Goal: Feedback & Contribution: Submit feedback/report problem

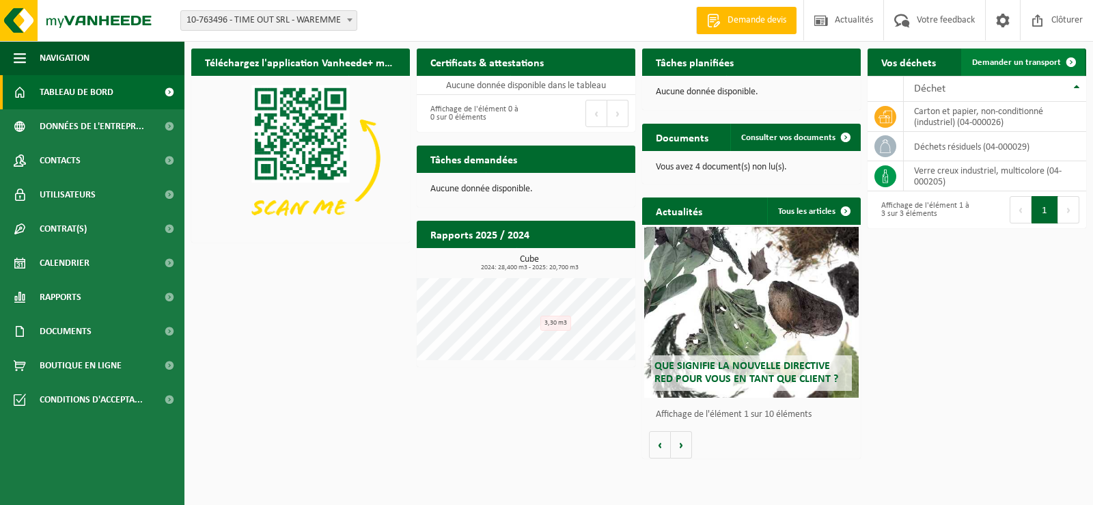
click at [1017, 66] on span "Demander un transport" at bounding box center [1016, 62] width 89 height 9
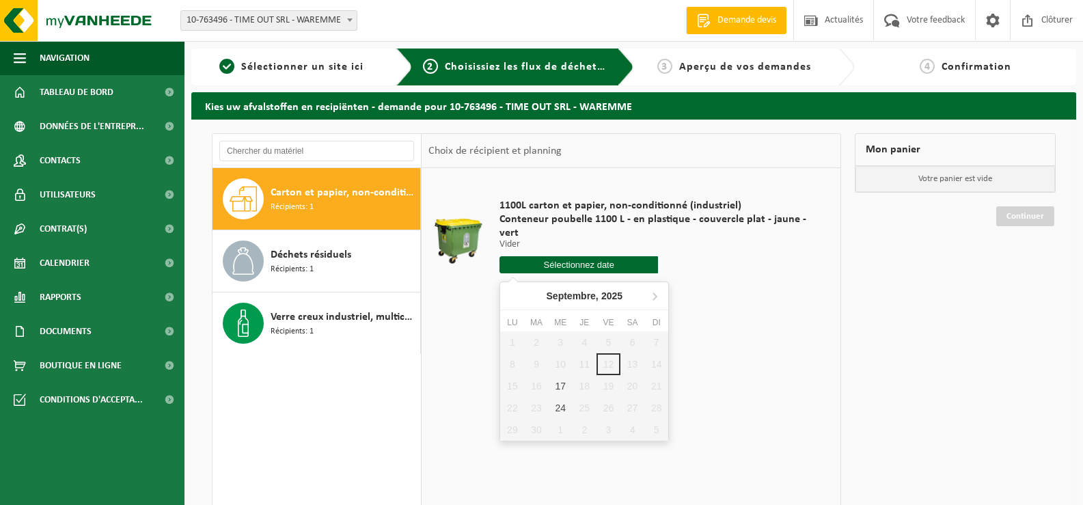
click at [593, 261] on input "text" at bounding box center [578, 264] width 158 height 17
click at [563, 389] on div "17" at bounding box center [561, 386] width 24 height 22
type input "à partir de 2025-09-17"
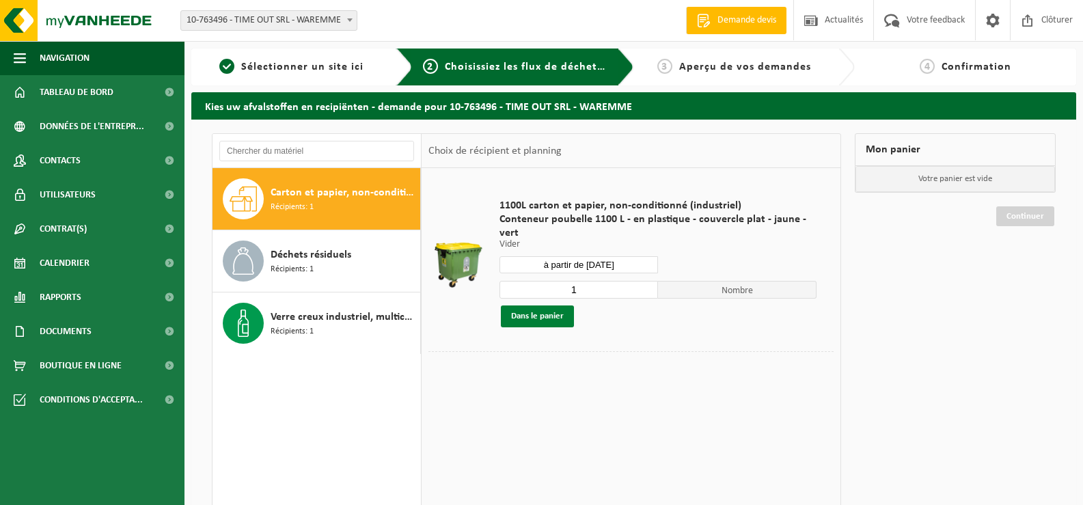
click at [539, 312] on button "Dans le panier" at bounding box center [537, 316] width 73 height 22
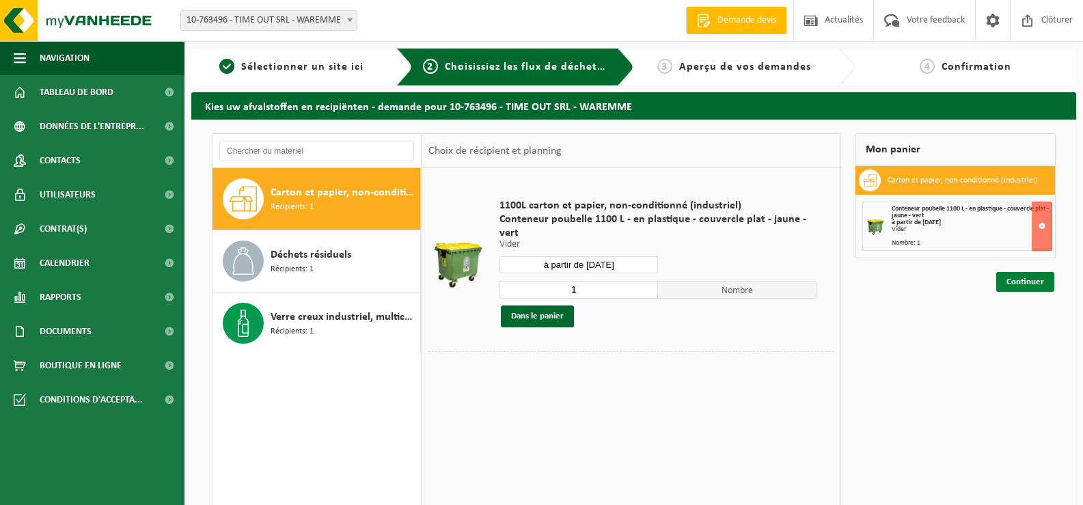
click at [1026, 281] on link "Continuer" at bounding box center [1025, 282] width 58 height 20
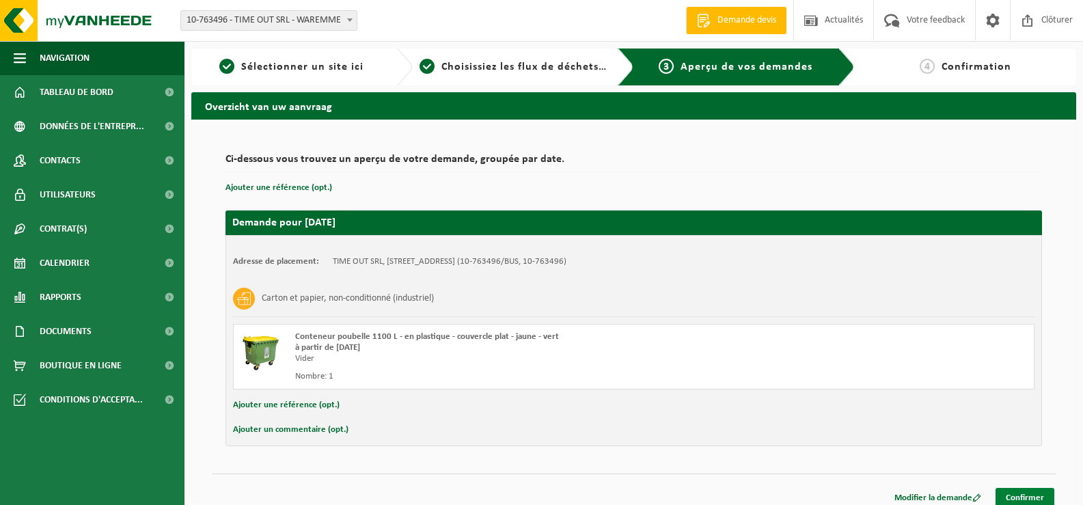
click at [1029, 497] on link "Confirmer" at bounding box center [1024, 498] width 59 height 20
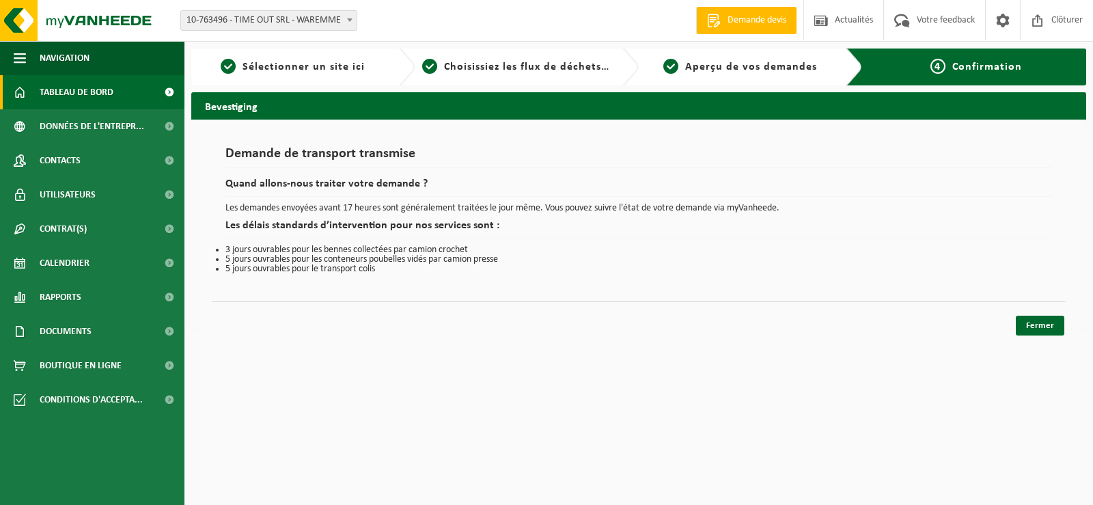
click at [87, 91] on span "Tableau de bord" at bounding box center [77, 92] width 74 height 34
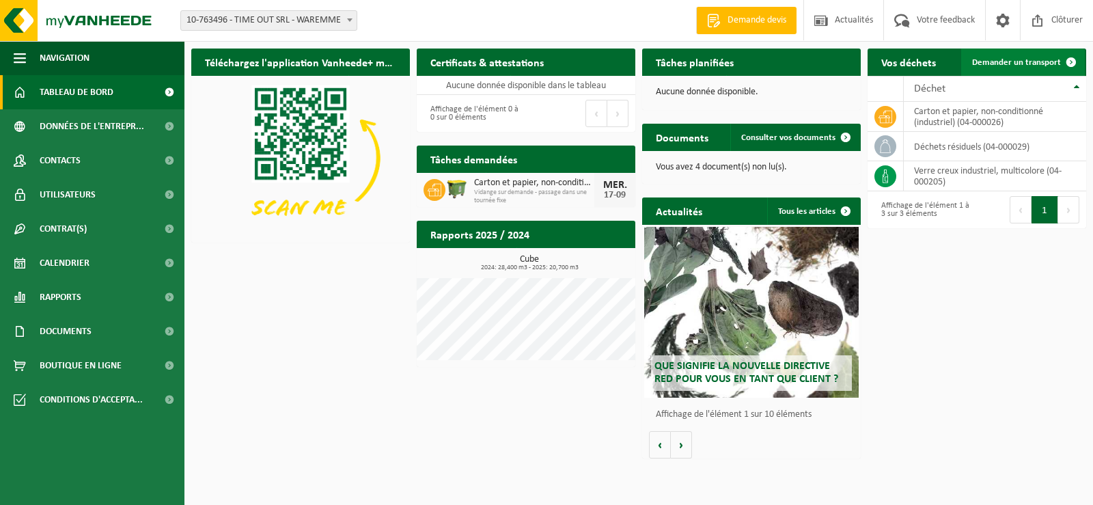
click at [1049, 60] on span "Demander un transport" at bounding box center [1016, 62] width 89 height 9
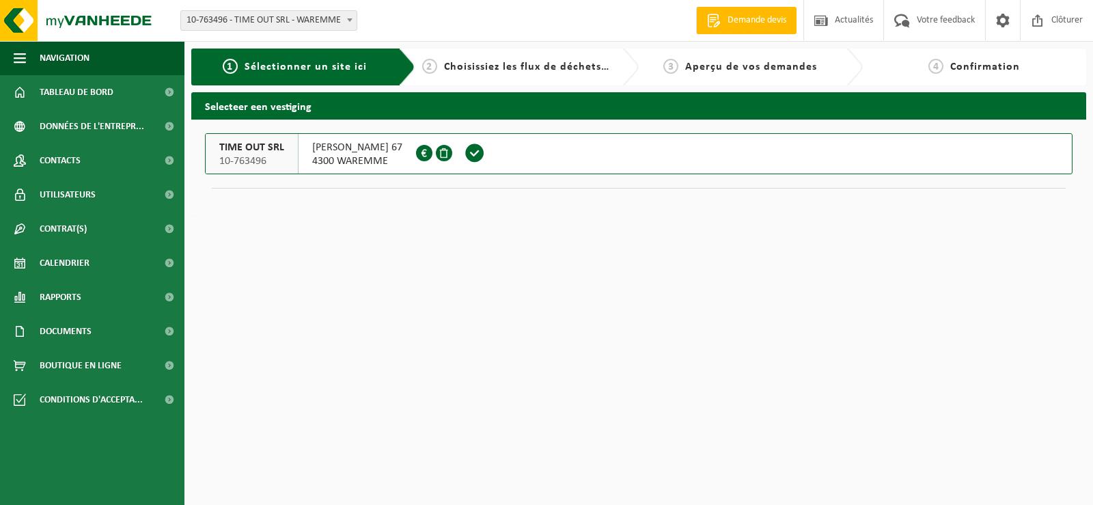
click at [485, 154] on span at bounding box center [475, 153] width 20 height 20
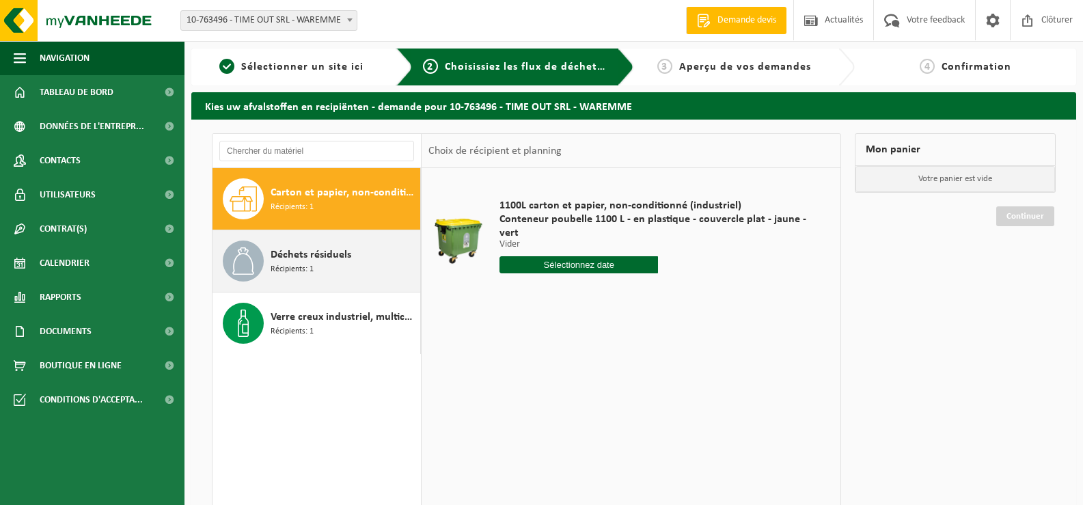
click at [289, 263] on span "Récipients: 1" at bounding box center [292, 269] width 43 height 13
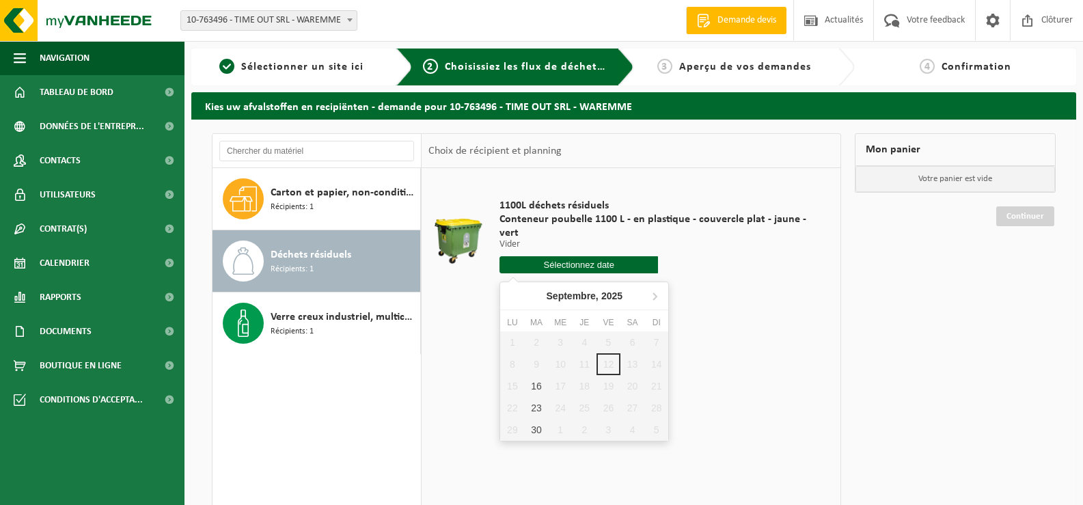
click at [586, 262] on input "text" at bounding box center [578, 264] width 158 height 17
click at [536, 387] on div "16" at bounding box center [536, 386] width 24 height 22
type input "à partir de [DATE]"
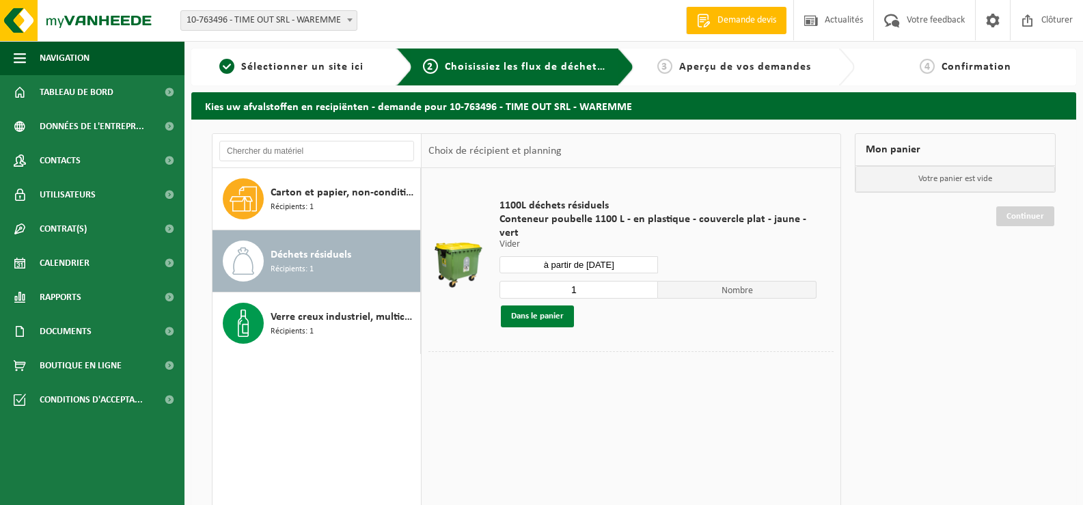
click at [542, 316] on button "Dans le panier" at bounding box center [537, 316] width 73 height 22
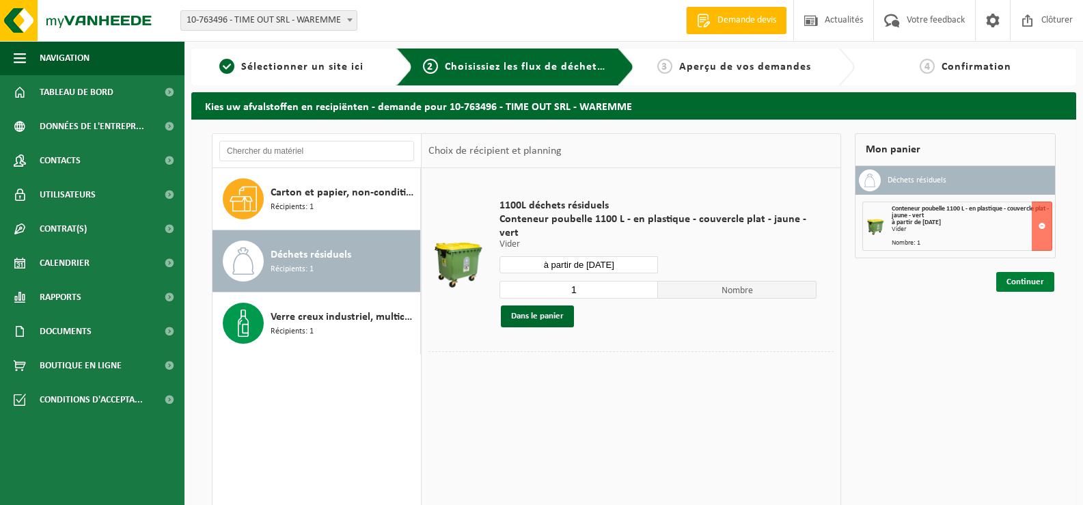
click at [1027, 279] on link "Continuer" at bounding box center [1025, 282] width 58 height 20
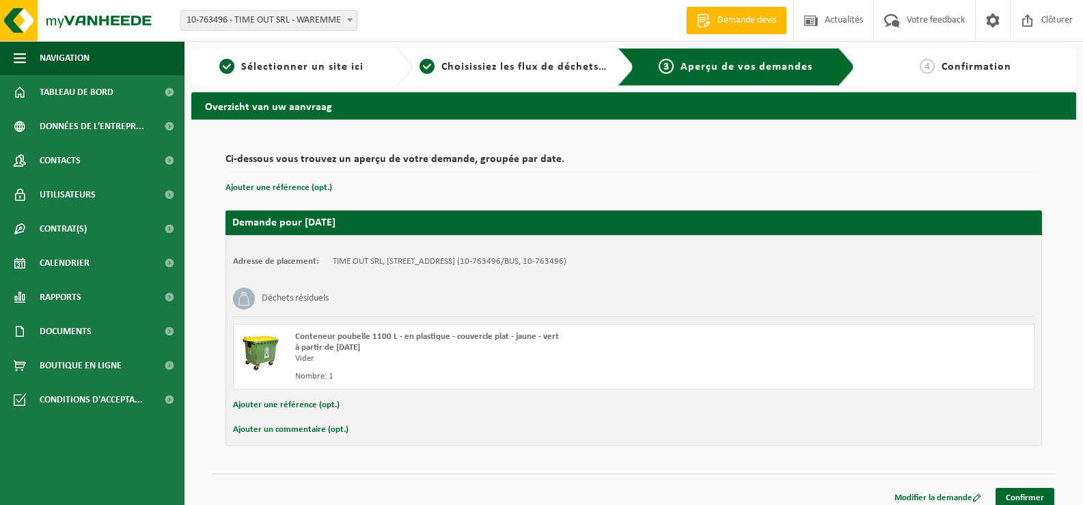
scroll to position [10, 0]
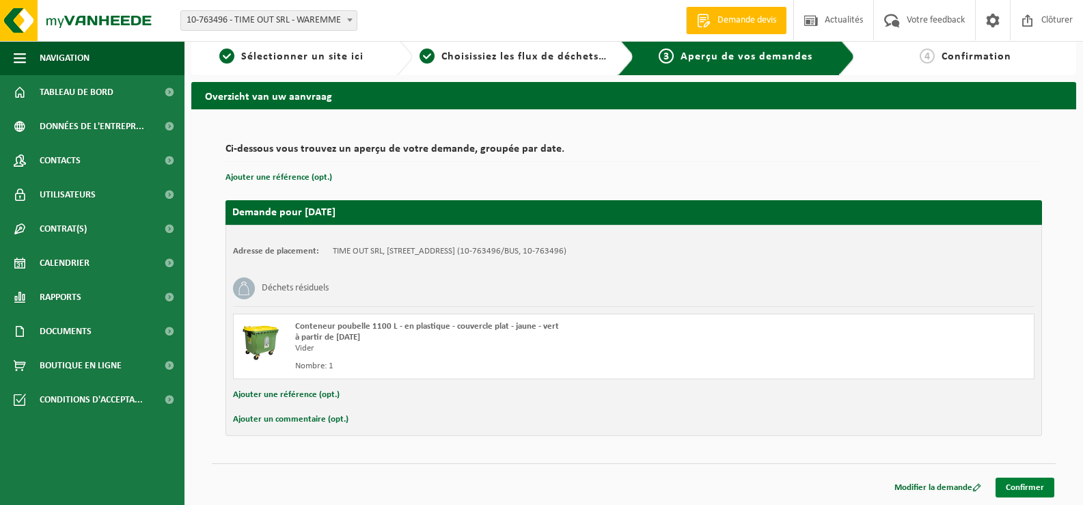
click at [1029, 492] on link "Confirmer" at bounding box center [1024, 488] width 59 height 20
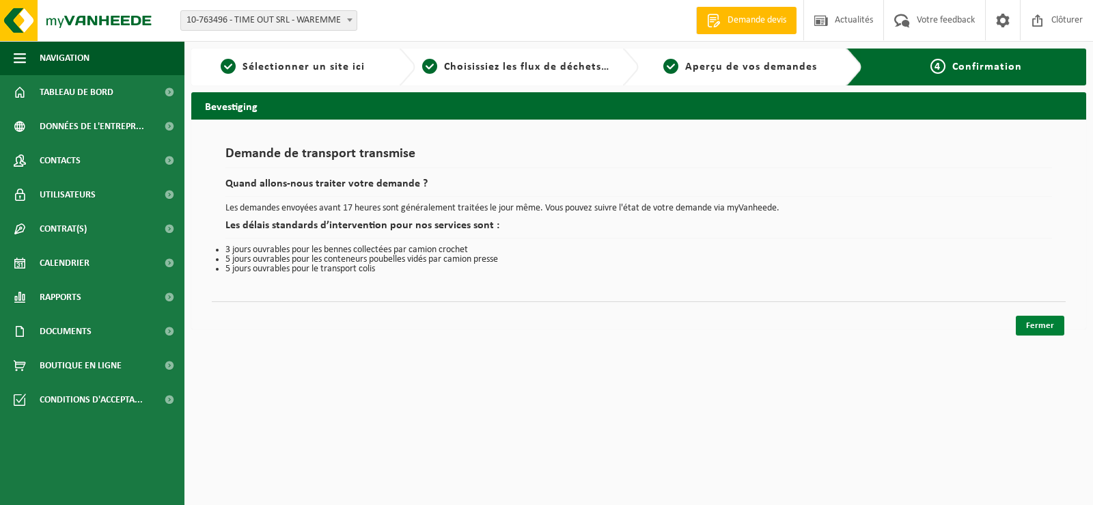
click at [1040, 322] on link "Fermer" at bounding box center [1040, 326] width 49 height 20
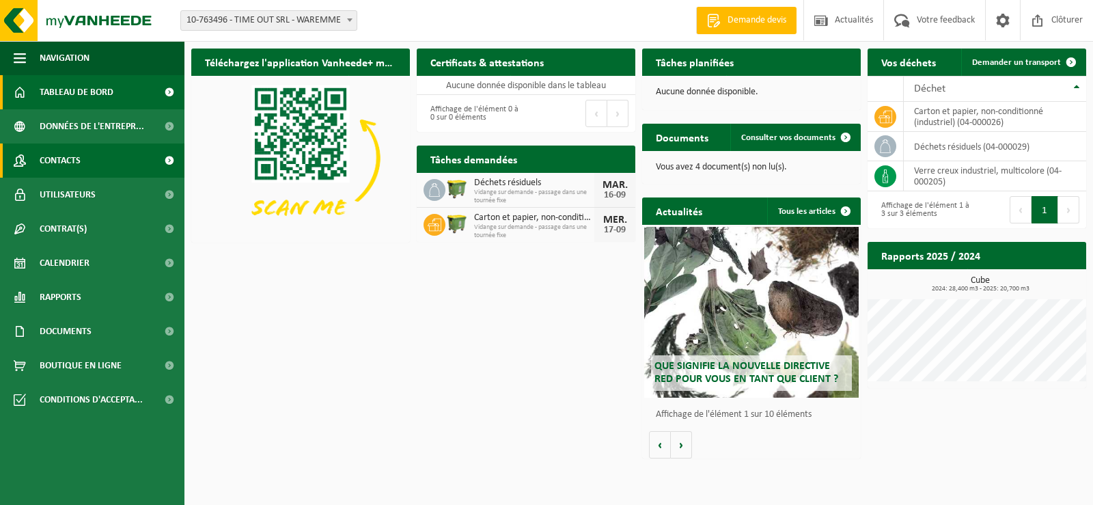
click at [72, 156] on span "Contacts" at bounding box center [60, 160] width 41 height 34
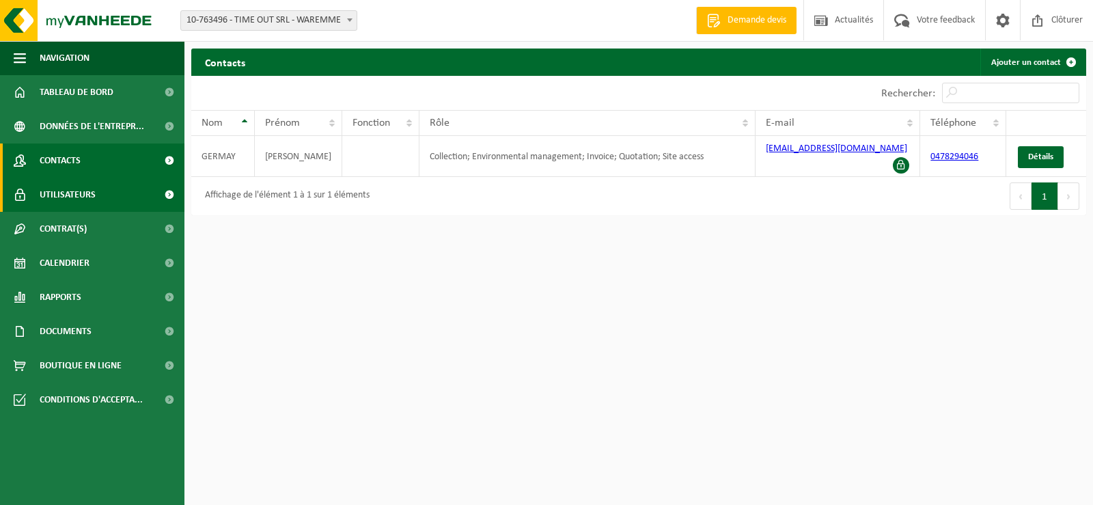
click at [70, 198] on span "Utilisateurs" at bounding box center [68, 195] width 56 height 34
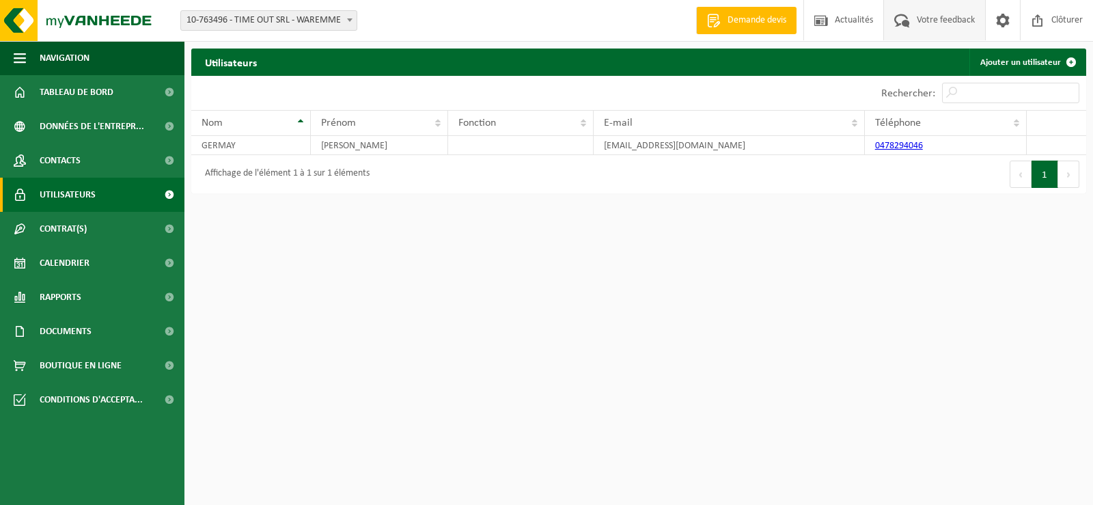
click at [944, 14] on span "Votre feedback" at bounding box center [945, 20] width 65 height 40
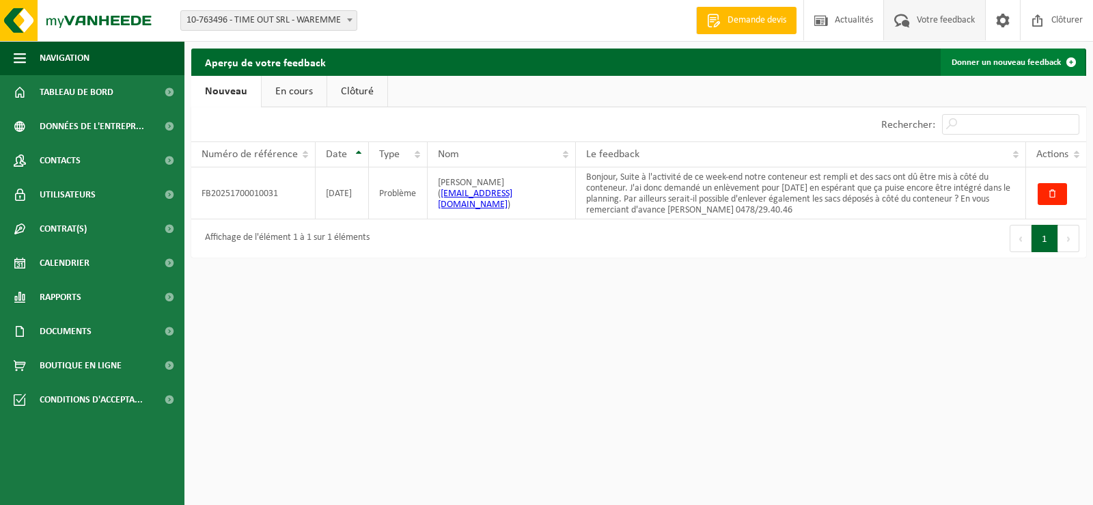
click at [1066, 61] on span at bounding box center [1070, 62] width 27 height 27
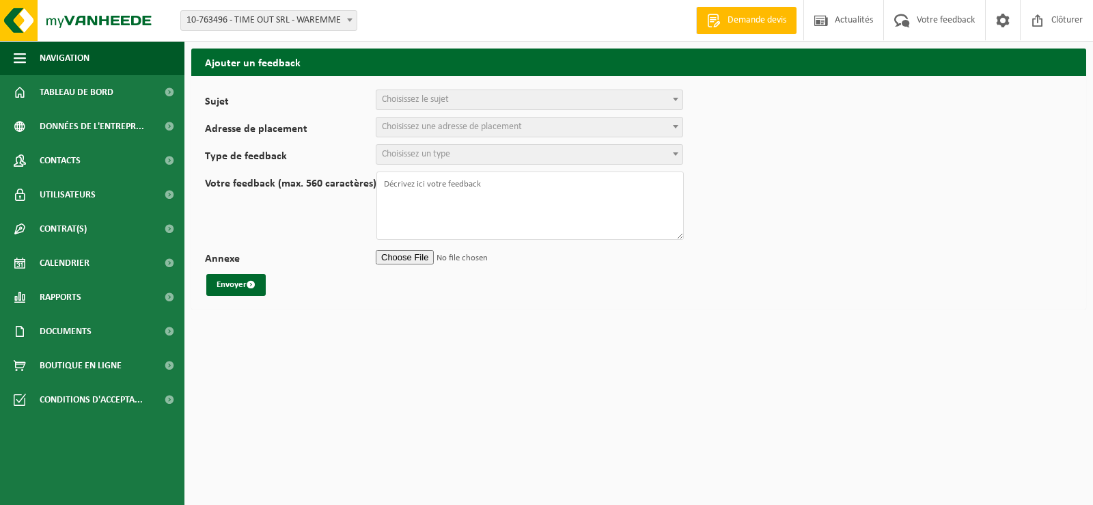
select select
click at [676, 104] on span at bounding box center [676, 99] width 14 height 18
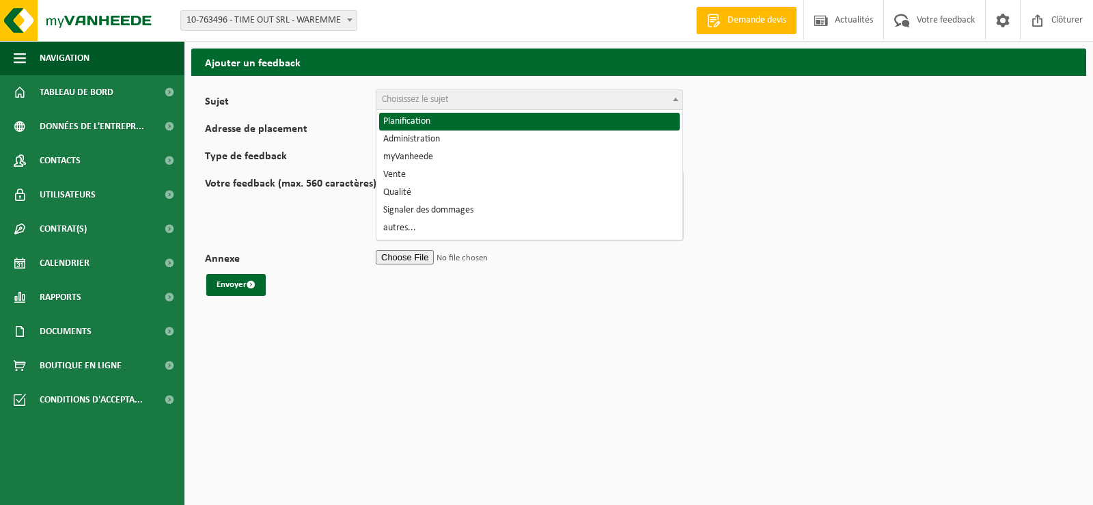
select select "1"
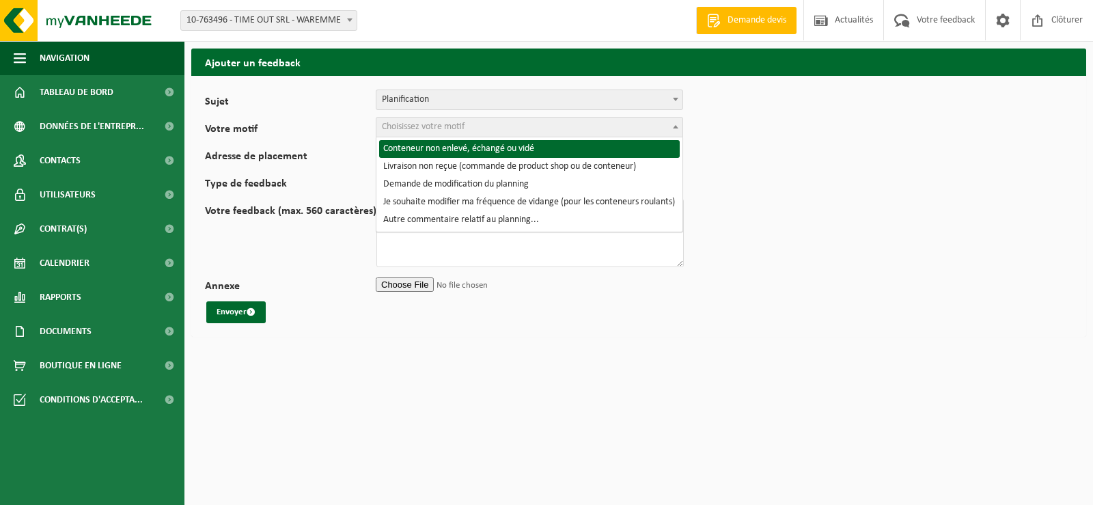
click at [678, 129] on span at bounding box center [676, 126] width 14 height 18
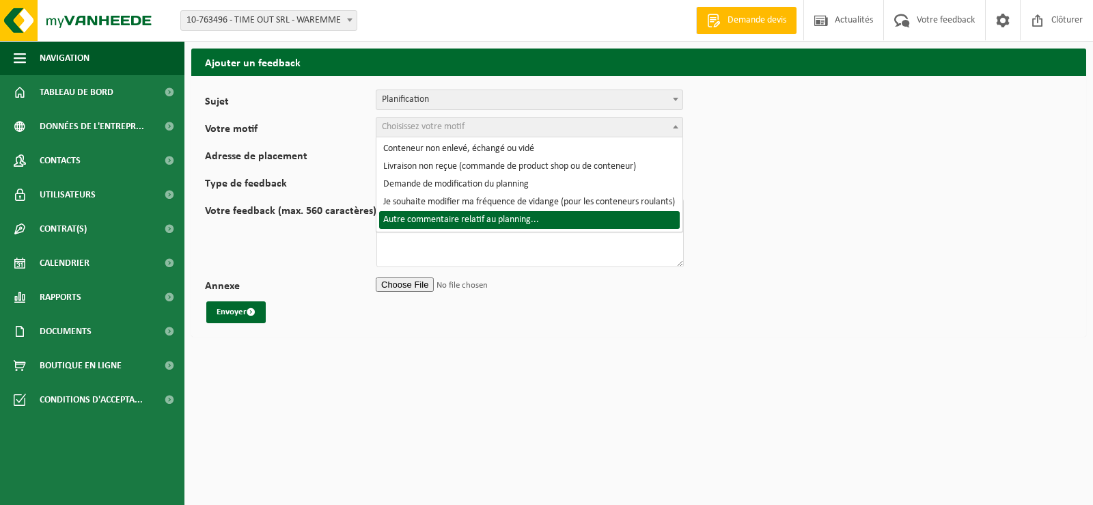
select select "6"
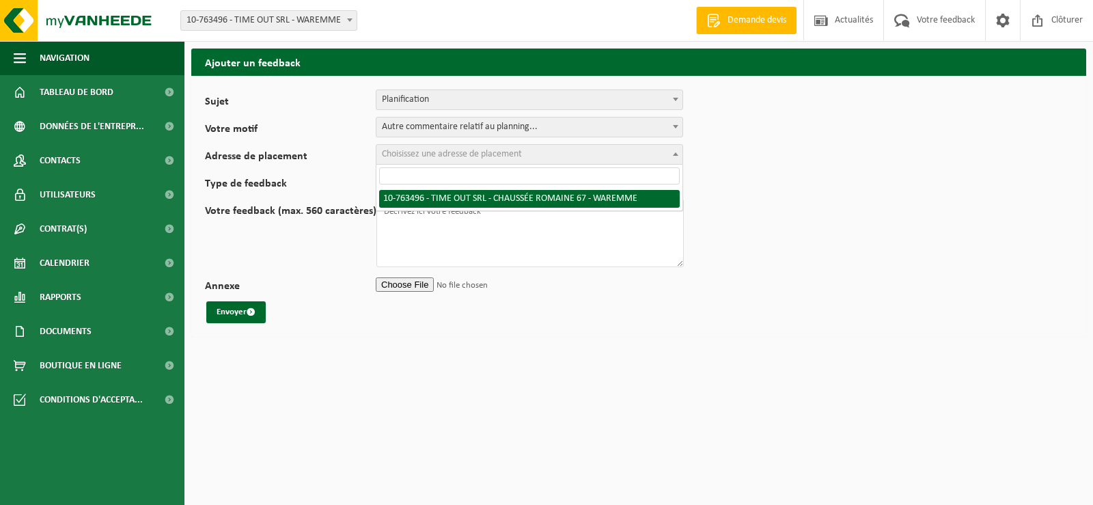
click at [676, 152] on b at bounding box center [675, 153] width 5 height 3
select select "12874"
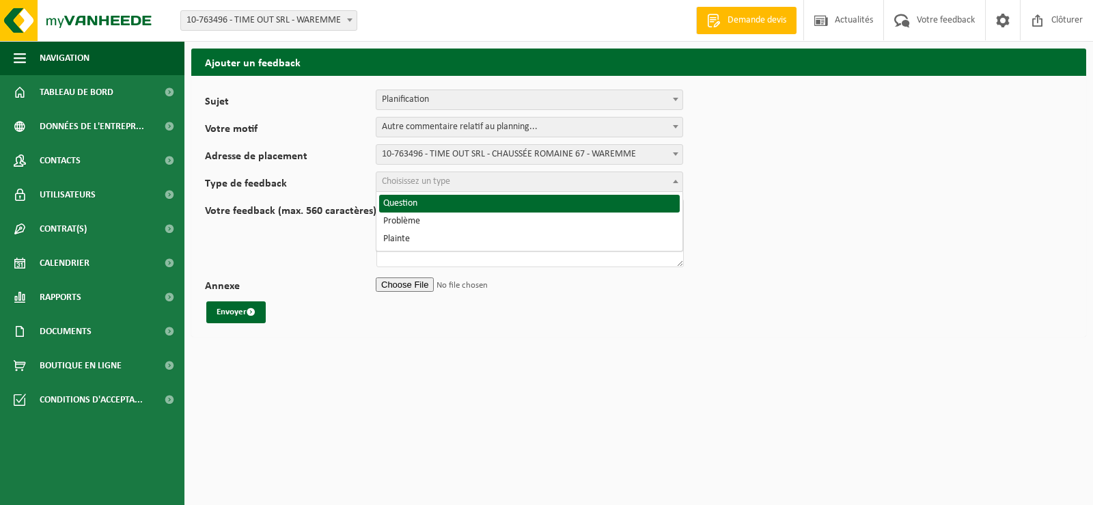
click at [675, 179] on span at bounding box center [676, 181] width 14 height 18
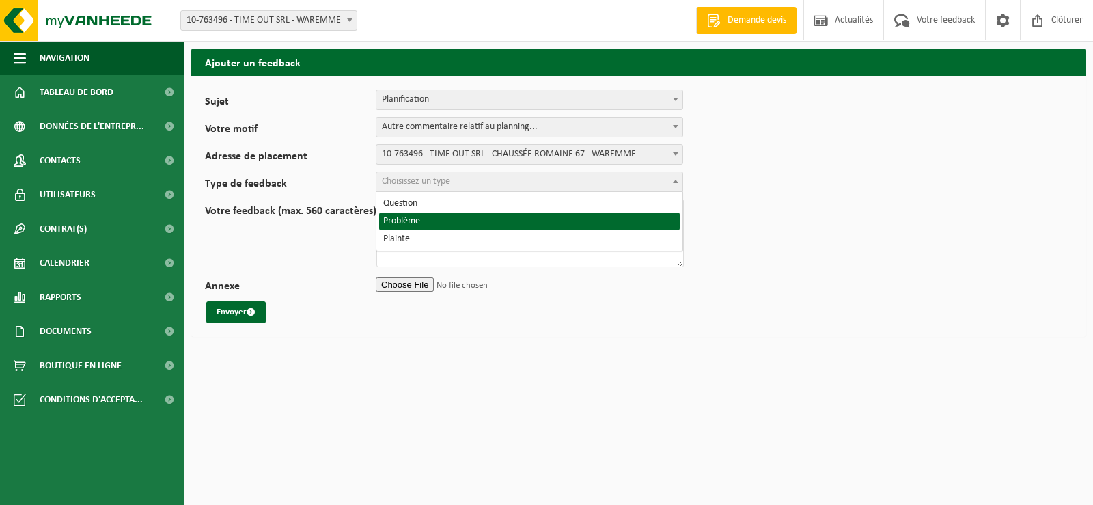
select select "ISS"
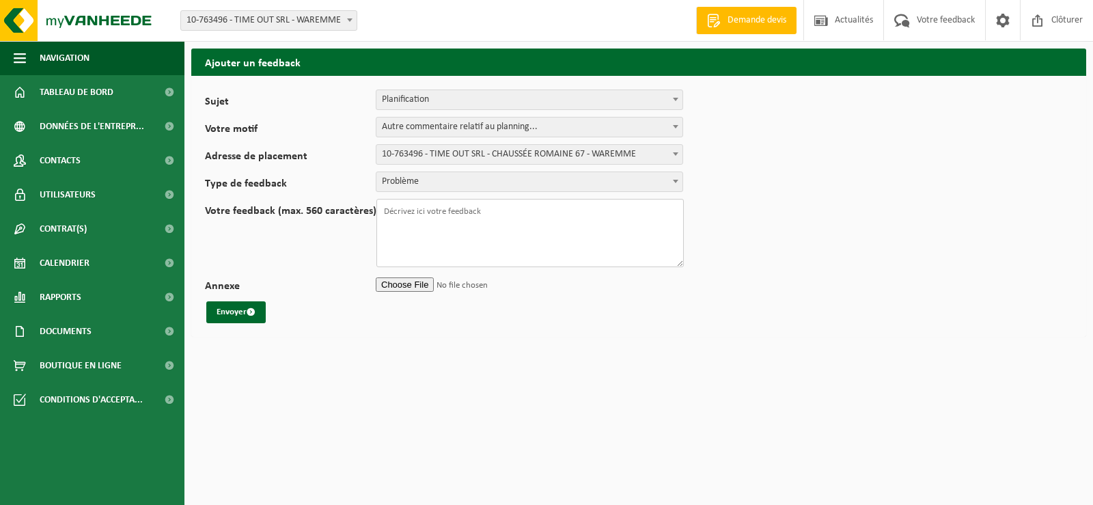
click at [424, 213] on textarea "Votre feedback (max. 560 caractères)" at bounding box center [529, 233] width 307 height 68
click at [553, 214] on textarea "Bonjour, je viens de commander 1 enlèvement le 16" at bounding box center [529, 233] width 307 height 68
click at [618, 212] on textarea "Bonjour, je viens de commander 1 enlèvement déchets le 16" at bounding box center [529, 233] width 307 height 68
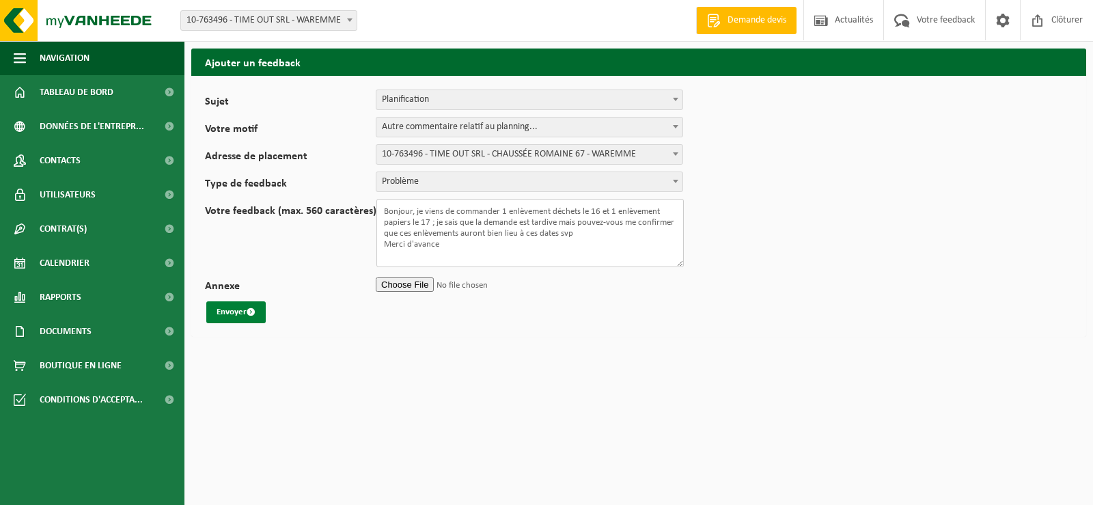
type textarea "Bonjour, je viens de commander 1 enlèvement déchets le 16 et 1 enlèvement papie…"
click at [219, 313] on button "Envoyer" at bounding box center [235, 312] width 59 height 22
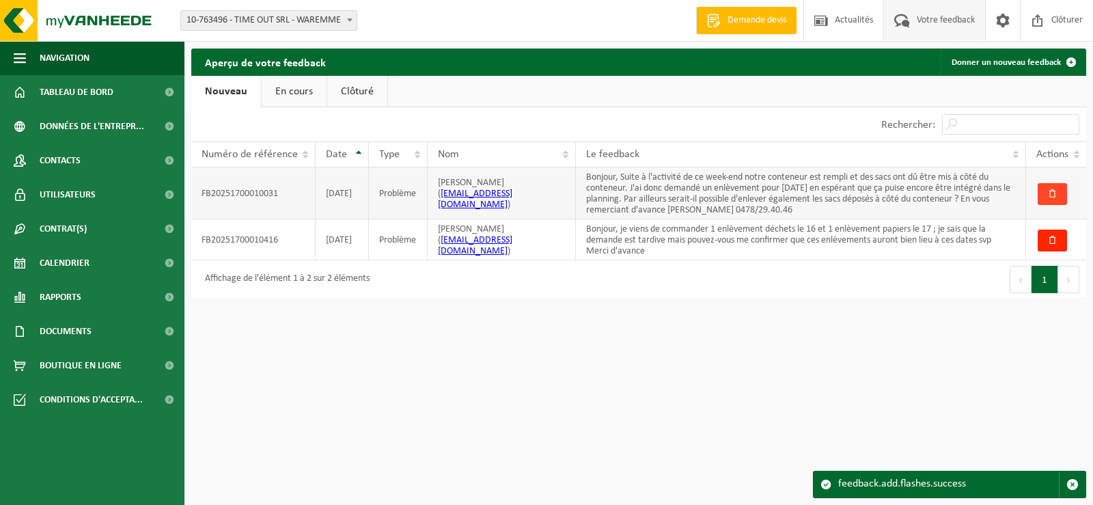
click at [1054, 190] on button "button" at bounding box center [1052, 194] width 29 height 22
